Goal: Task Accomplishment & Management: Use online tool/utility

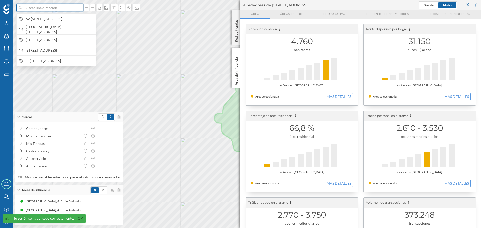
paste input "C. [STREET_ADDRESS]"
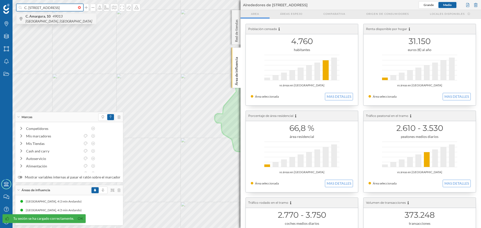
type input "C. [STREET_ADDRESS]"
click at [55, 19] on icon "49013 [GEOGRAPHIC_DATA], [GEOGRAPHIC_DATA]" at bounding box center [59, 18] width 67 height 9
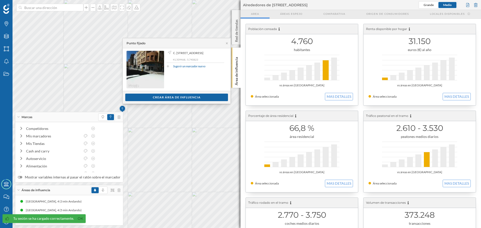
click at [123, 109] on img at bounding box center [122, 109] width 6 height 10
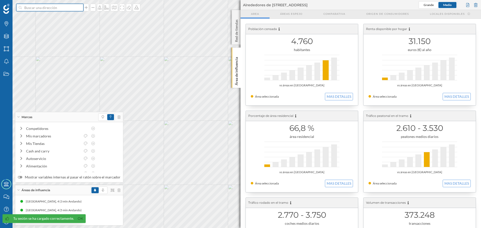
click at [57, 6] on input at bounding box center [50, 8] width 56 height 8
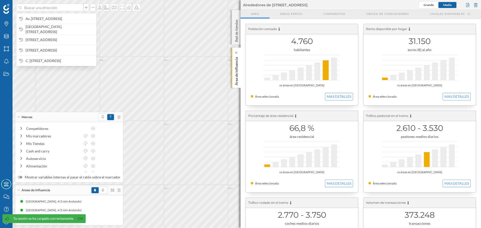
click at [232, 65] on div "Área de influencia" at bounding box center [236, 68] width 9 height 40
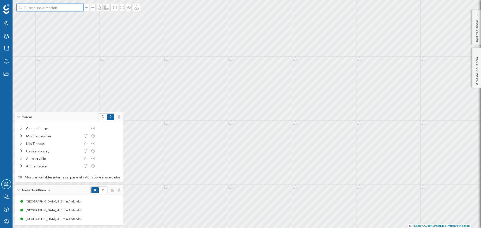
click at [70, 11] on input at bounding box center [50, 8] width 56 height 8
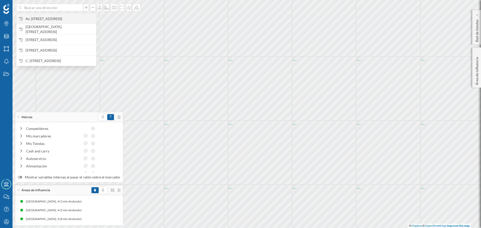
click at [66, 20] on span "Av. [STREET_ADDRESS]" at bounding box center [60, 18] width 68 height 5
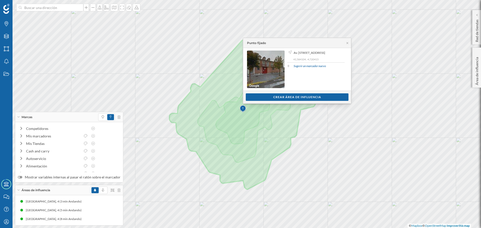
click at [118, 191] on div "Áreas de influencia" at bounding box center [69, 190] width 108 height 10
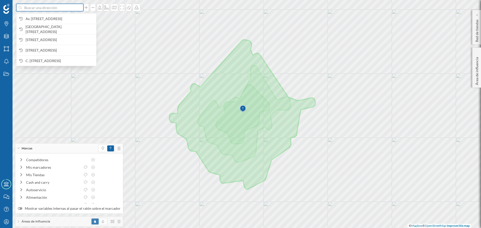
click at [54, 7] on input at bounding box center [50, 8] width 56 height 8
paste input "C. [STREET_ADDRESS]"
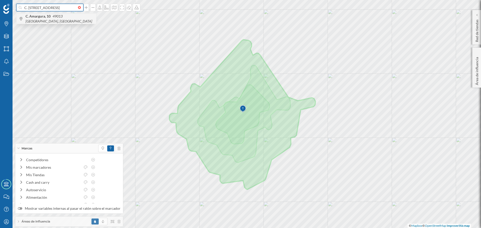
type input "C. [STREET_ADDRESS]"
click at [63, 23] on div "C. [STREET_ADDRESS]" at bounding box center [57, 18] width 80 height 11
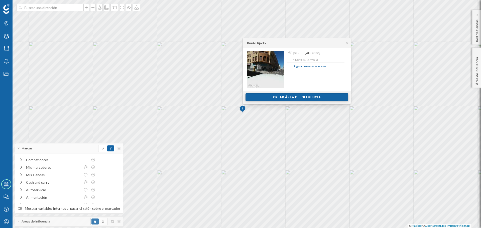
click at [276, 96] on div "Crear área de influencia" at bounding box center [296, 97] width 103 height 8
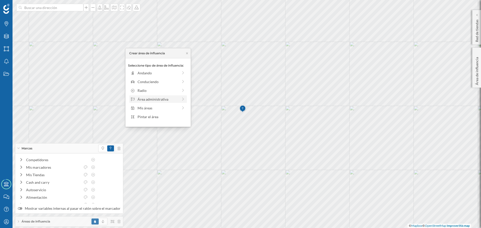
click at [156, 96] on div "Área administrativa" at bounding box center [158, 99] width 58 height 8
click at [128, 52] on div "Crear área de influencia" at bounding box center [148, 53] width 43 height 5
click at [130, 53] on icon at bounding box center [130, 53] width 3 height 3
click at [148, 73] on div "Andando" at bounding box center [157, 72] width 41 height 5
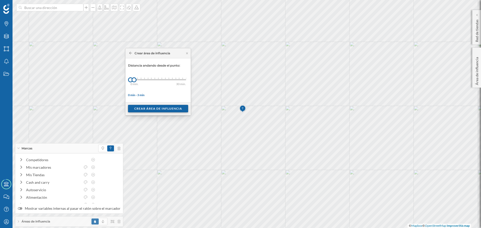
click at [147, 108] on div "Crear área de influencia" at bounding box center [158, 109] width 60 height 8
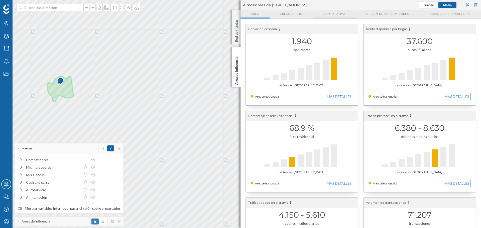
click at [349, 15] on div "Comparativa" at bounding box center [334, 14] width 43 height 9
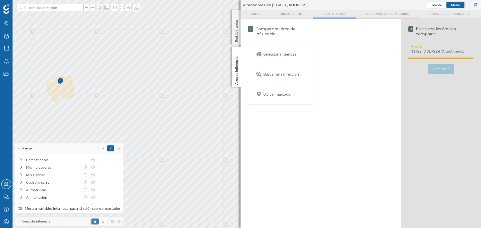
click at [373, 15] on span "Origen de consumidores" at bounding box center [387, 14] width 43 height 4
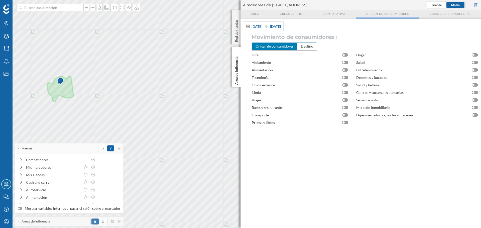
click at [446, 13] on span "Locales disponibles" at bounding box center [447, 14] width 35 height 4
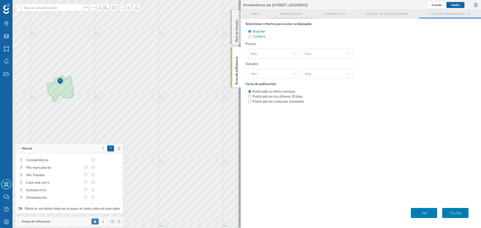
click at [299, 12] on span "Áreas espejo" at bounding box center [291, 14] width 22 height 4
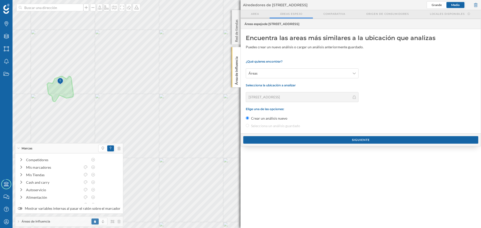
click at [251, 14] on span "Area" at bounding box center [255, 14] width 8 height 4
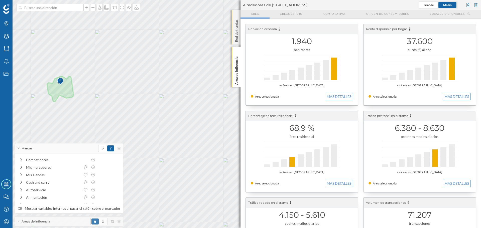
click at [235, 31] on p "Red de tiendas" at bounding box center [236, 30] width 5 height 25
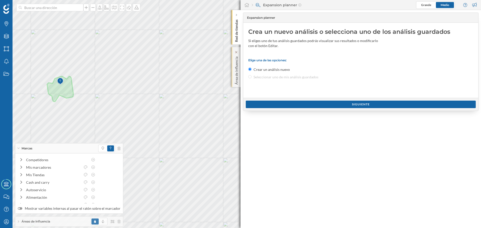
click at [235, 57] on p "Área de influencia" at bounding box center [236, 70] width 5 height 30
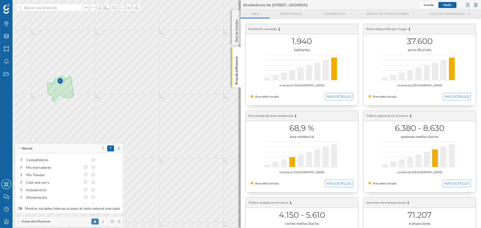
click at [62, 222] on div "Áreas de influencia" at bounding box center [69, 222] width 108 height 10
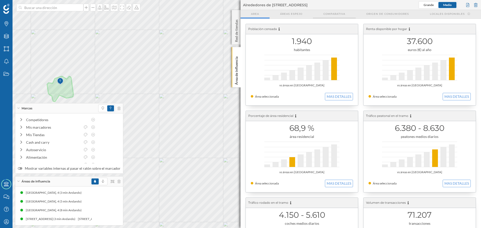
click at [335, 15] on span "Comparativa" at bounding box center [334, 14] width 22 height 4
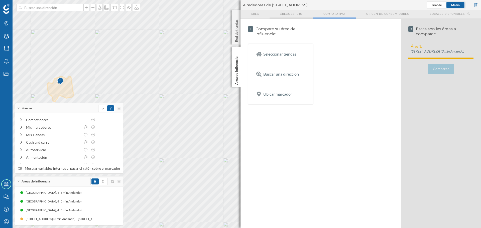
click at [289, 16] on div "Áreas espejo" at bounding box center [290, 14] width 43 height 9
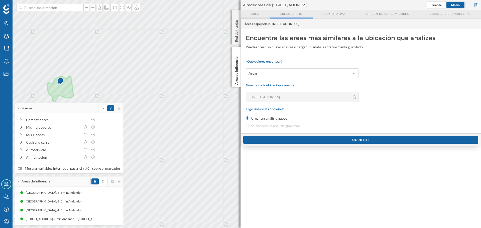
click at [252, 16] on div "Area" at bounding box center [254, 14] width 29 height 9
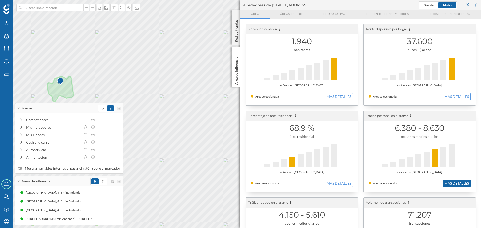
click at [447, 183] on button "MAS DETALLES" at bounding box center [456, 184] width 28 height 8
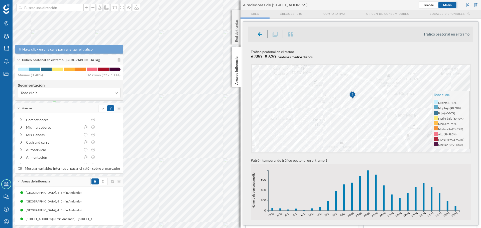
click at [244, 56] on div at bounding box center [244, 56] width 0 height 0
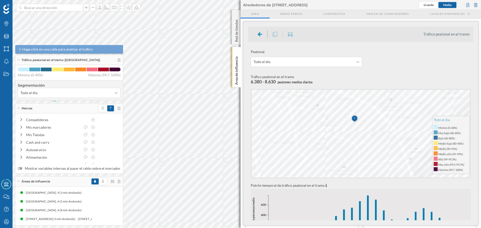
click at [246, 80] on div at bounding box center [246, 80] width 0 height 0
drag, startPoint x: 352, startPoint y: 121, endPoint x: 354, endPoint y: 131, distance: 10.0
click at [354, 129] on img at bounding box center [355, 124] width 6 height 10
click at [354, 127] on img at bounding box center [353, 125] width 6 height 10
click at [352, 121] on img at bounding box center [353, 125] width 6 height 10
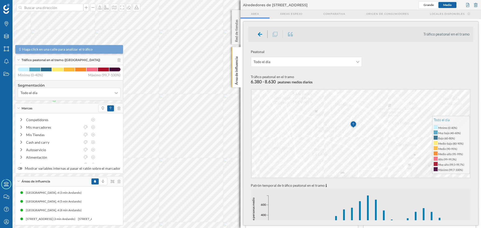
click at [352, 126] on img at bounding box center [353, 125] width 6 height 10
click at [427, 7] on span "Grande" at bounding box center [428, 5] width 10 height 4
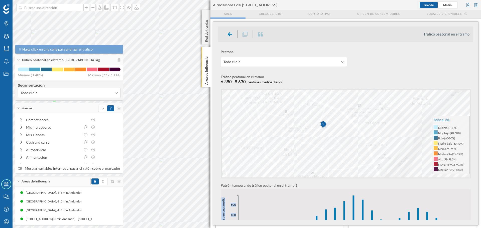
scroll to position [7, 0]
drag, startPoint x: 258, startPoint y: 226, endPoint x: 264, endPoint y: 219, distance: 8.9
click at [264, 219] on div "Población censada 1.940 habitantes vs áreas en [GEOGRAPHIC_DATA] Área seleccion…" at bounding box center [345, 187] width 265 height 347
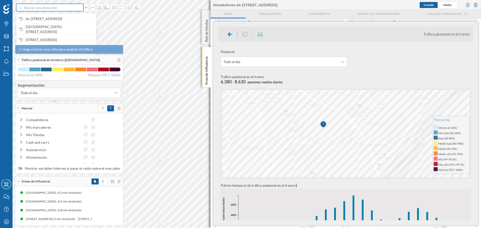
click at [62, 9] on input at bounding box center [50, 8] width 56 height 8
paste input "[PERSON_NAME][STREET_ADDRESS]"
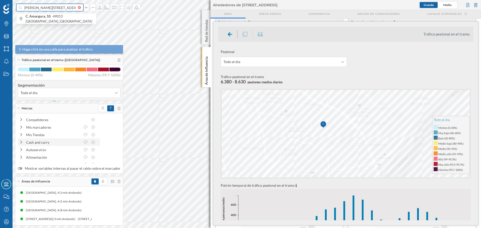
scroll to position [0, 13]
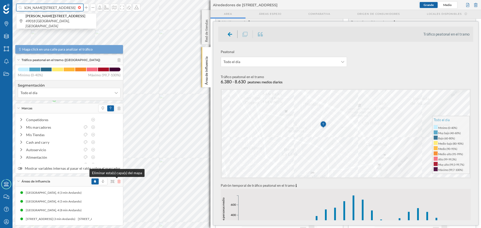
type input "[PERSON_NAME][STREET_ADDRESS]"
click at [117, 183] on icon at bounding box center [118, 182] width 3 height 4
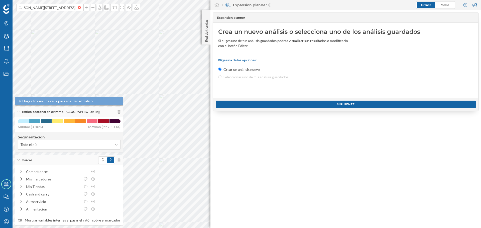
scroll to position [0, 0]
click at [72, 9] on input "[PERSON_NAME][STREET_ADDRESS]" at bounding box center [50, 8] width 56 height 8
click at [70, 19] on icon "49018 [GEOGRAPHIC_DATA], [GEOGRAPHIC_DATA]" at bounding box center [48, 23] width 44 height 9
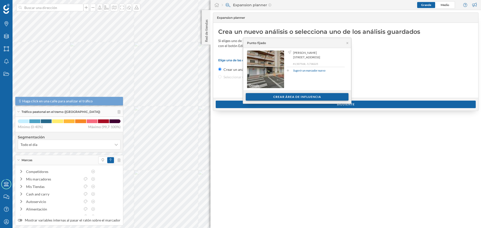
click at [273, 97] on div "Crear área de influencia" at bounding box center [297, 97] width 103 height 8
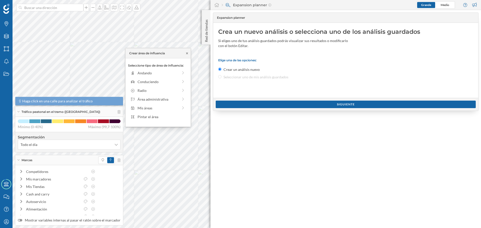
click at [186, 54] on icon at bounding box center [187, 53] width 4 height 3
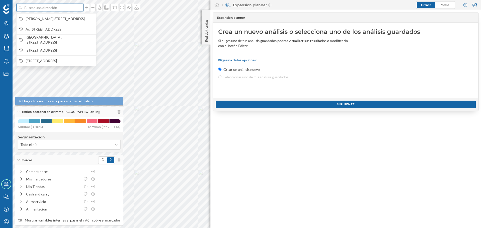
click at [75, 9] on input at bounding box center [50, 8] width 56 height 8
click at [74, 18] on span "[PERSON_NAME][STREET_ADDRESS]" at bounding box center [60, 18] width 68 height 5
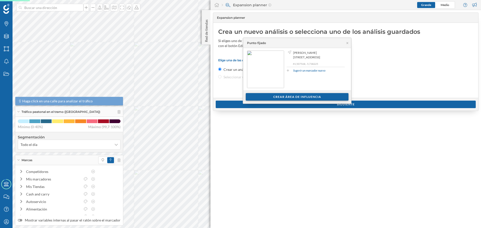
click at [297, 95] on div "Crear área de influencia" at bounding box center [297, 97] width 103 height 8
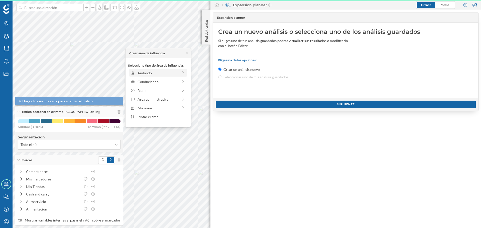
click at [158, 74] on div "Andando" at bounding box center [157, 72] width 41 height 5
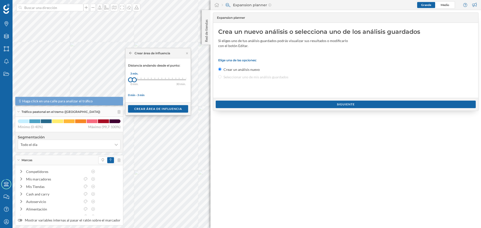
click at [134, 80] on div at bounding box center [134, 79] width 5 height 5
click at [145, 111] on div "Crear área de influencia" at bounding box center [158, 109] width 60 height 8
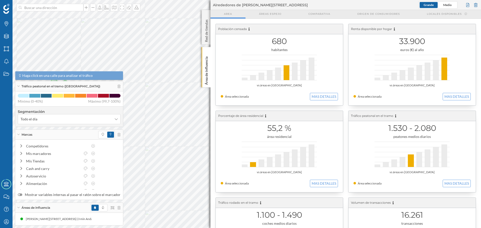
click at [421, 159] on div at bounding box center [411, 155] width 75 height 26
click at [453, 184] on button "MAS DETALLES" at bounding box center [456, 184] width 28 height 8
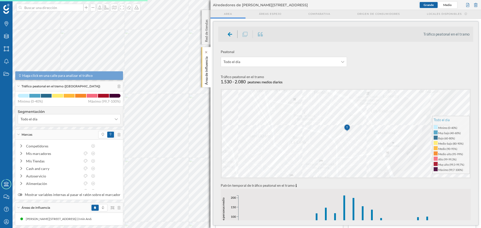
click at [228, 80] on div "Marcas Capas Áreas Notificaciones Estados Academy Contacta con nosotros Centro …" at bounding box center [240, 114] width 481 height 228
click at [205, 76] on p "Área de influencia" at bounding box center [206, 70] width 5 height 30
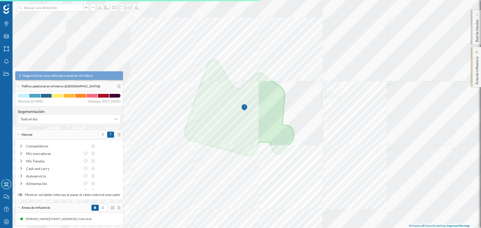
click at [137, 50] on div at bounding box center [137, 50] width 0 height 0
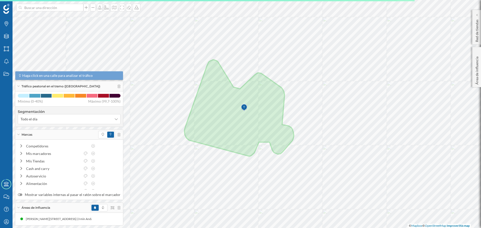
scroll to position [0, 259]
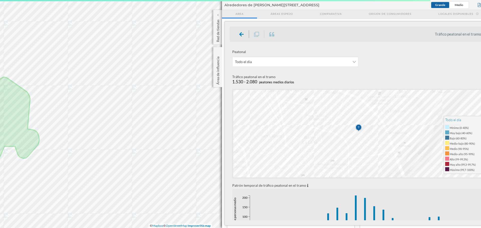
click at [234, 181] on div "Marcas Capas Áreas Notificaciones Estados Academy Contacta con nosotros Centro …" at bounding box center [240, 114] width 481 height 228
